Goal: Task Accomplishment & Management: Manage account settings

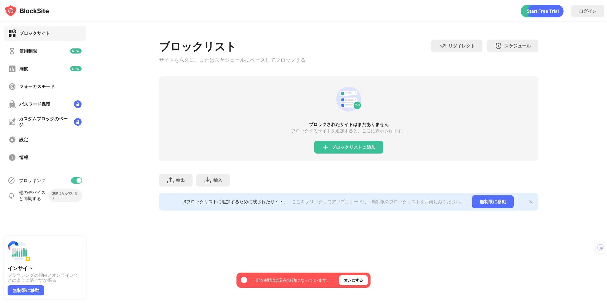
click at [206, 115] on div "ブロックされたサイトはまだありません ブロックするサイトを追加すると、ここに表示されます。 ブロックリストに追加" at bounding box center [348, 118] width 379 height 85
click at [345, 150] on font "ブロックリストに追加" at bounding box center [353, 146] width 44 height 5
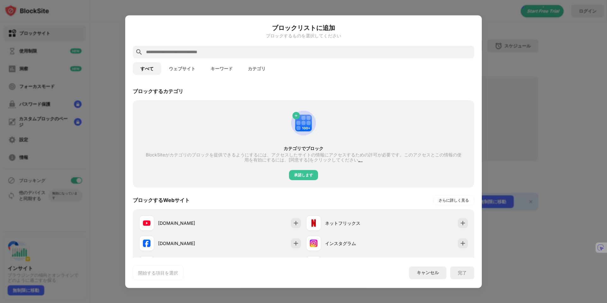
click at [231, 119] on div "カテゴリでブロック BlockSiteがカテゴリのブロックを提供できるようにするには、アクセスしたサイトの情報にアクセスするための許可が必要です。このアクセス…" at bounding box center [304, 144] width 334 height 80
click at [207, 53] on input "text" at bounding box center [308, 52] width 326 height 8
paste input "**********"
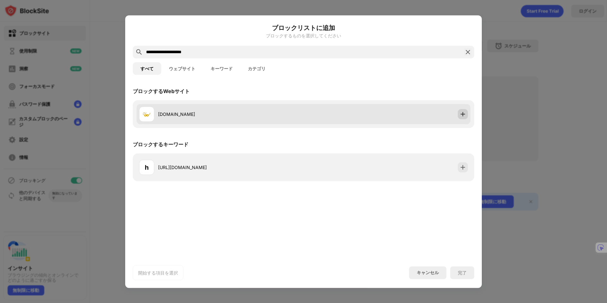
type input "**********"
click at [459, 113] on div at bounding box center [463, 114] width 10 height 10
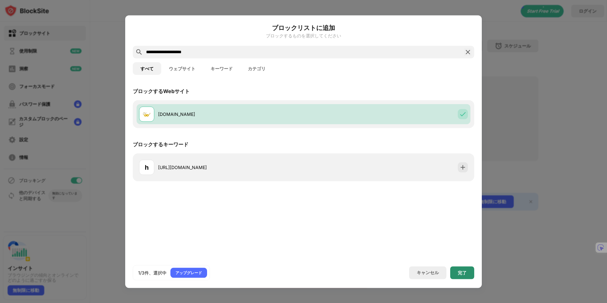
click at [467, 269] on div "完了" at bounding box center [462, 272] width 24 height 13
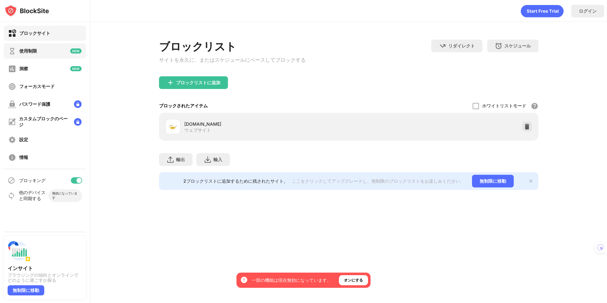
click at [26, 50] on font "使用制限" at bounding box center [28, 50] width 18 height 5
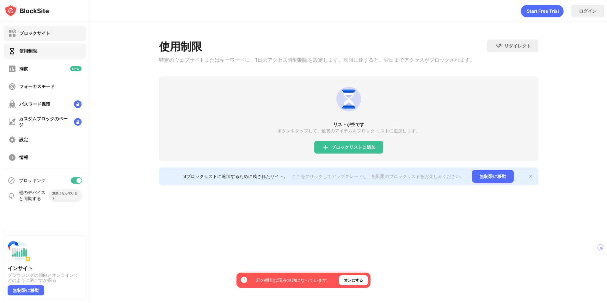
click at [26, 37] on div "ブロックサイト" at bounding box center [29, 33] width 42 height 8
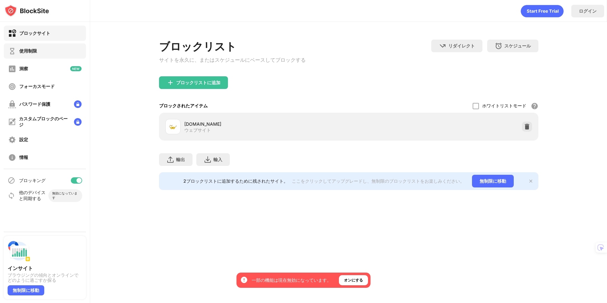
click at [29, 52] on font "使用制限" at bounding box center [28, 50] width 18 height 5
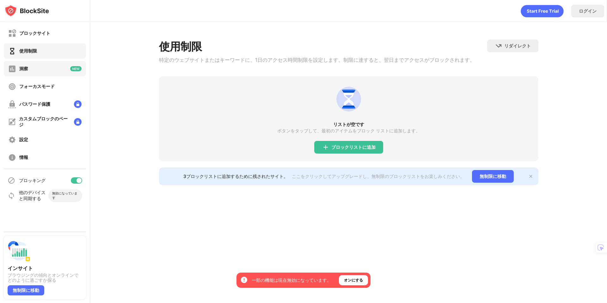
click at [35, 66] on div "洞察" at bounding box center [45, 68] width 82 height 15
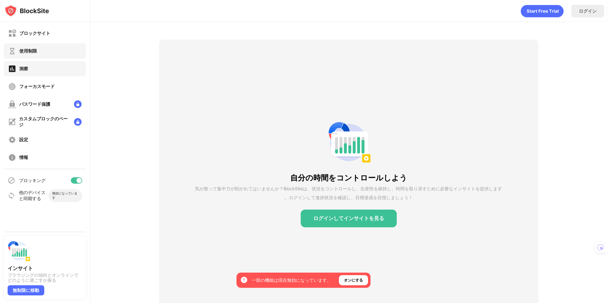
click at [36, 50] on font "使用制限" at bounding box center [28, 50] width 18 height 5
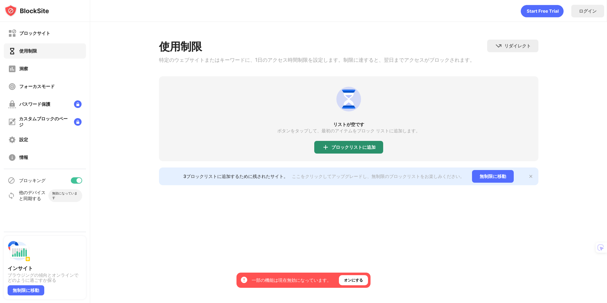
click at [353, 143] on div "ブロックリストに追加" at bounding box center [348, 147] width 69 height 13
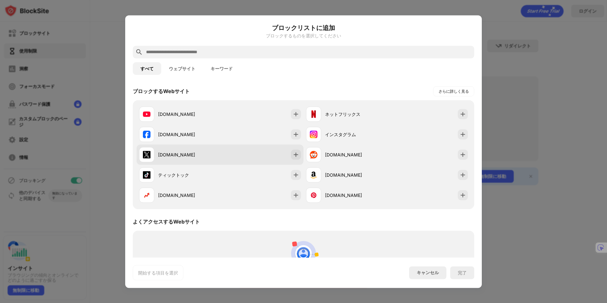
click at [181, 156] on div "[DOMAIN_NAME]" at bounding box center [189, 154] width 62 height 7
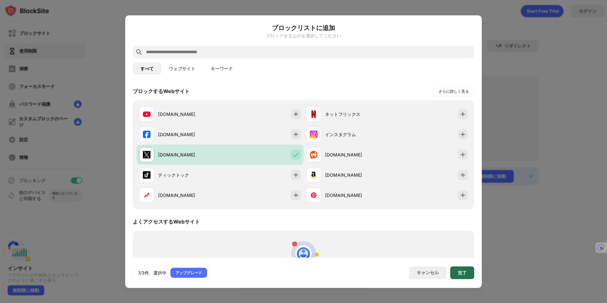
click at [457, 269] on div "完了" at bounding box center [462, 272] width 24 height 13
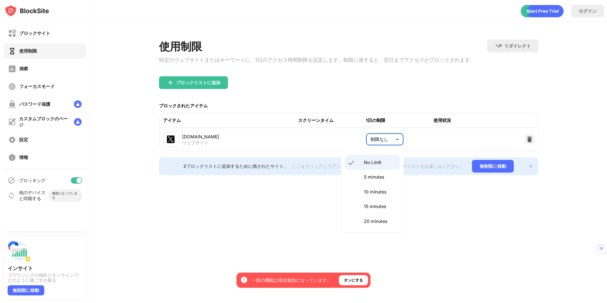
click at [379, 136] on body "オプトインすると、これらのテクノロジーに依存するすべての機能と慎重にアクセスできるようになります。 一部の機能は現在無効になっています。 オンにする ブロック…" at bounding box center [303, 151] width 607 height 303
click at [382, 161] on p "2時間" at bounding box center [380, 160] width 32 height 7
click at [398, 144] on body "オプトインすると、これらのテクノロジーに依存するすべての機能と慎重にアクセスできるようになります。 一部の機能は現在無効になっています。 オンにする ブロック…" at bounding box center [303, 151] width 607 height 303
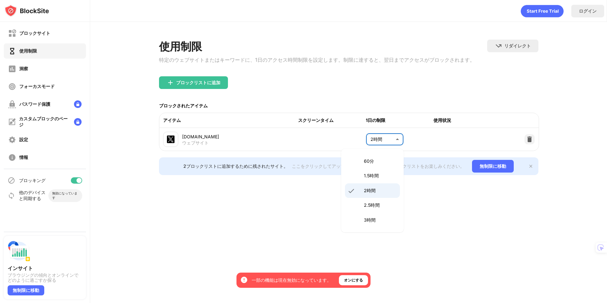
click at [378, 177] on font "1.5時間" at bounding box center [371, 175] width 15 height 5
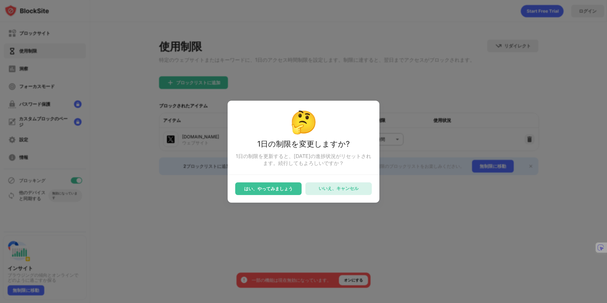
click at [328, 188] on div "いいえ、キャンセル" at bounding box center [339, 188] width 40 height 6
type input "***"
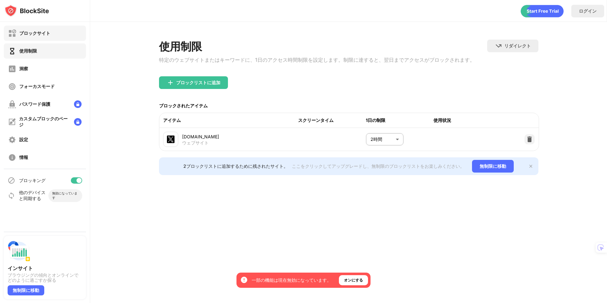
click at [69, 37] on div "ブロックサイト" at bounding box center [45, 33] width 82 height 15
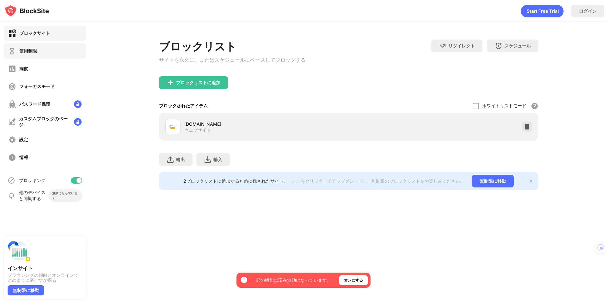
click at [63, 51] on div "使用制限" at bounding box center [45, 50] width 82 height 15
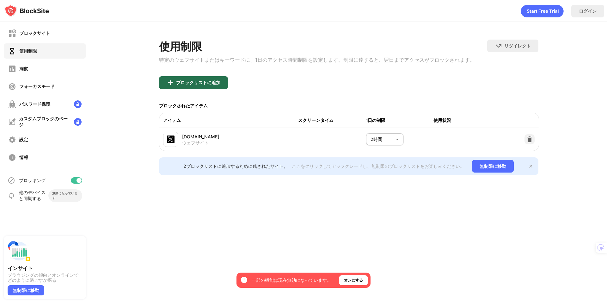
click at [194, 83] on font "ブロックリストに追加" at bounding box center [198, 82] width 44 height 5
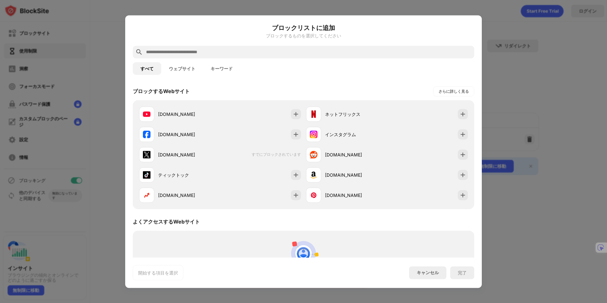
click at [182, 55] on input "text" at bounding box center [308, 52] width 326 height 8
paste input "**********"
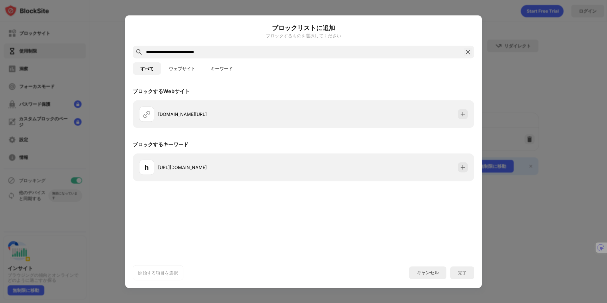
drag, startPoint x: 187, startPoint y: 51, endPoint x: 256, endPoint y: 53, distance: 68.3
click at [255, 53] on input "**********" at bounding box center [303, 52] width 316 height 8
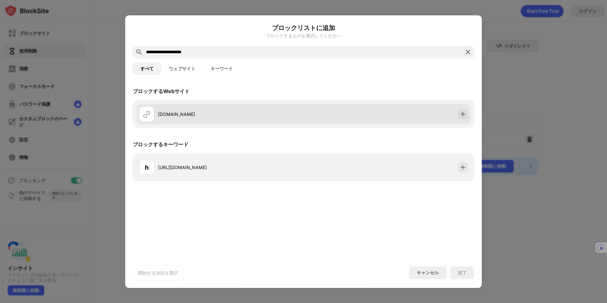
type input "**********"
click at [224, 114] on div "[DOMAIN_NAME]" at bounding box center [230, 114] width 145 height 7
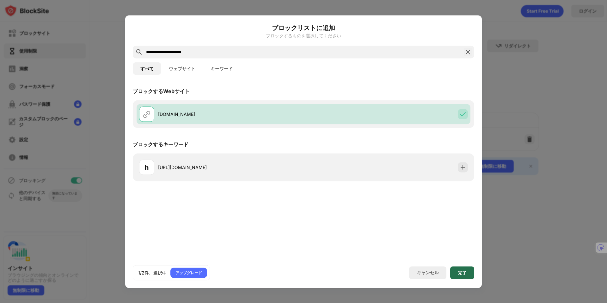
click at [457, 269] on div "完了" at bounding box center [462, 272] width 24 height 13
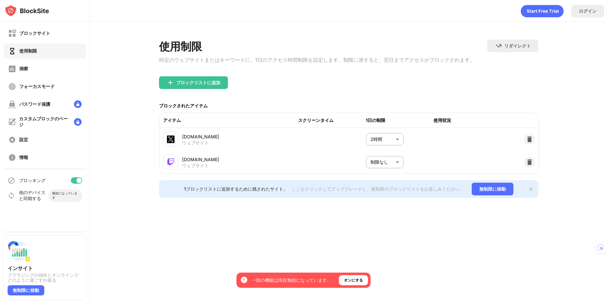
click at [396, 163] on body "オプトインすると、これらのテクノロジーに依存するすべての機能と慎重にアクセスできるようになります。 一部の機能は現在無効になっています。 オンにする ブロック…" at bounding box center [303, 151] width 607 height 303
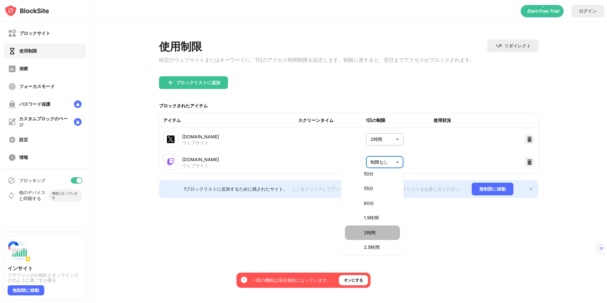
click at [378, 228] on li "2時間" at bounding box center [372, 232] width 55 height 15
type input "***"
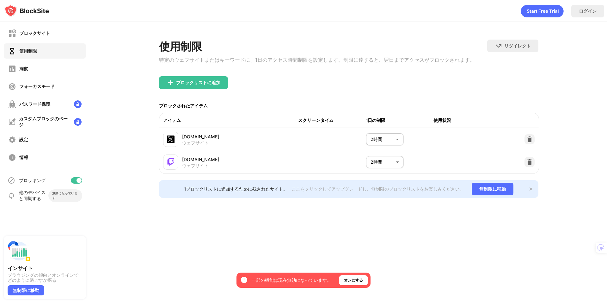
click at [422, 215] on div "使用制限 特定のウェブサイトまたはキーワードに、1日のアクセス時間制限を設定します。制限に達すると、翌日までアクセスがブロックされます。 リダイレクト クリッ…" at bounding box center [348, 118] width 517 height 193
click at [381, 142] on body "オプトインすると、これらのテクノロジーに依存するすべての機能と慎重にアクセスできるようになります。 一部の機能は現在無効になっています。 オンにする ブロック…" at bounding box center [303, 151] width 607 height 303
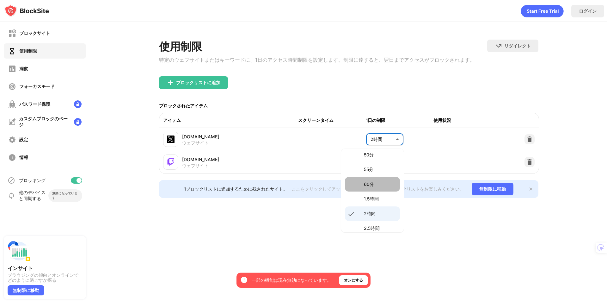
click at [382, 184] on p "60分" at bounding box center [380, 184] width 32 height 7
type input "**"
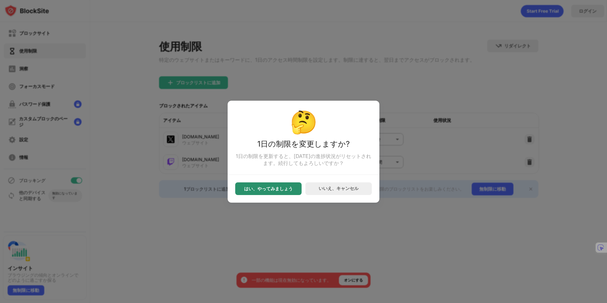
click at [293, 189] on div "はい、やってみましょう" at bounding box center [268, 188] width 66 height 13
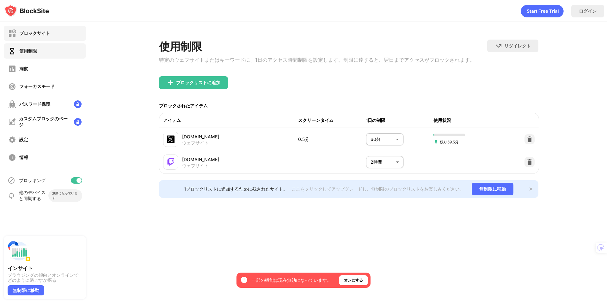
click at [64, 33] on div "ブロックサイト" at bounding box center [45, 33] width 82 height 15
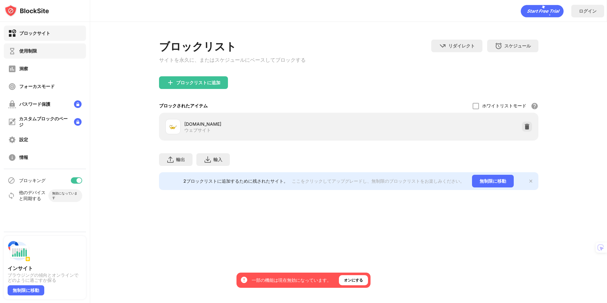
click at [55, 50] on div "使用制限" at bounding box center [45, 50] width 82 height 15
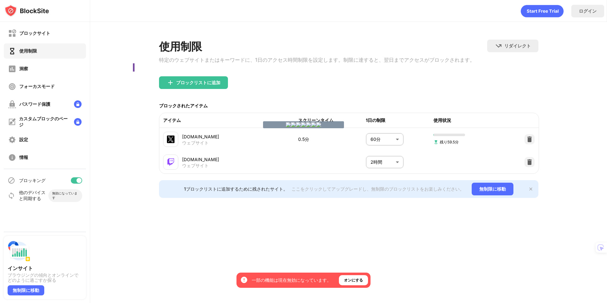
drag, startPoint x: 134, startPoint y: 63, endPoint x: 173, endPoint y: 91, distance: 48.3
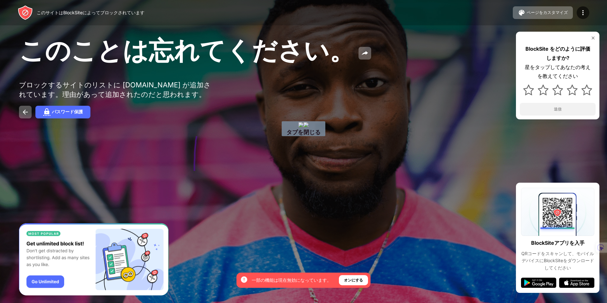
drag, startPoint x: 198, startPoint y: 132, endPoint x: 244, endPoint y: 173, distance: 61.8
